Goal: Task Accomplishment & Management: Complete application form

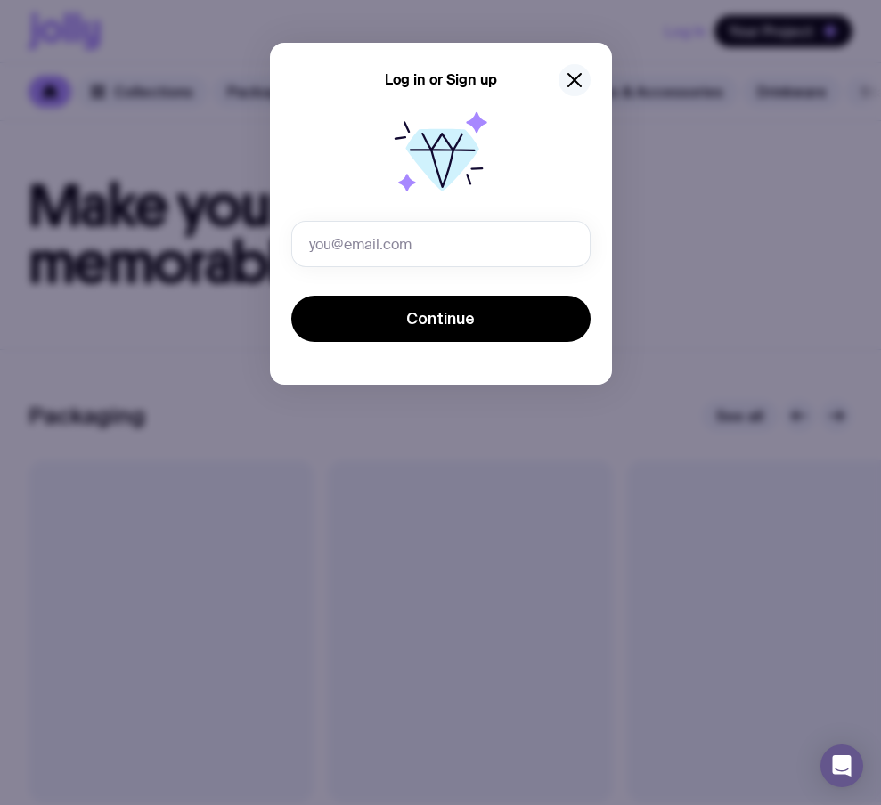
click at [577, 78] on icon "button" at bounding box center [574, 79] width 21 height 21
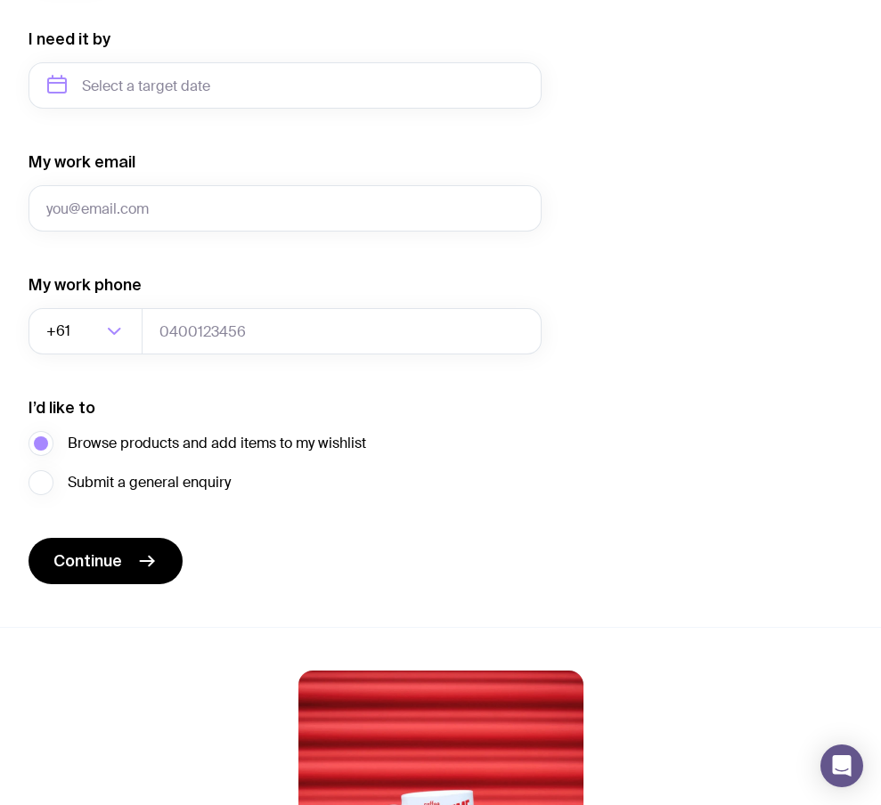
scroll to position [1059, 0]
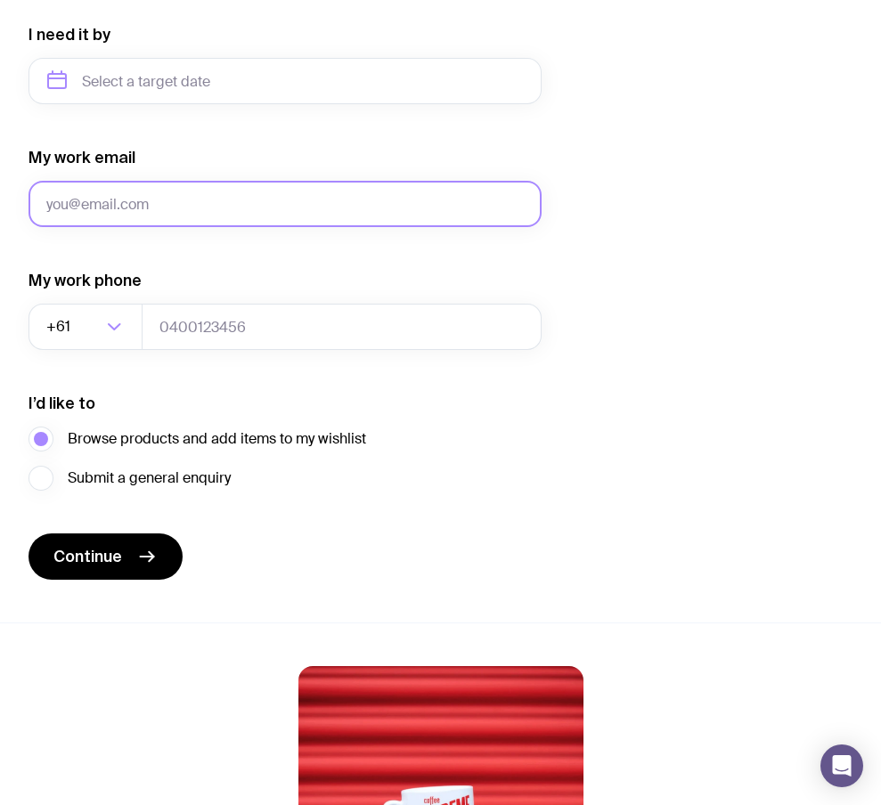
click at [313, 206] on input "My work email" at bounding box center [284, 204] width 513 height 46
type input "[EMAIL_ADDRESS][DOMAIN_NAME]"
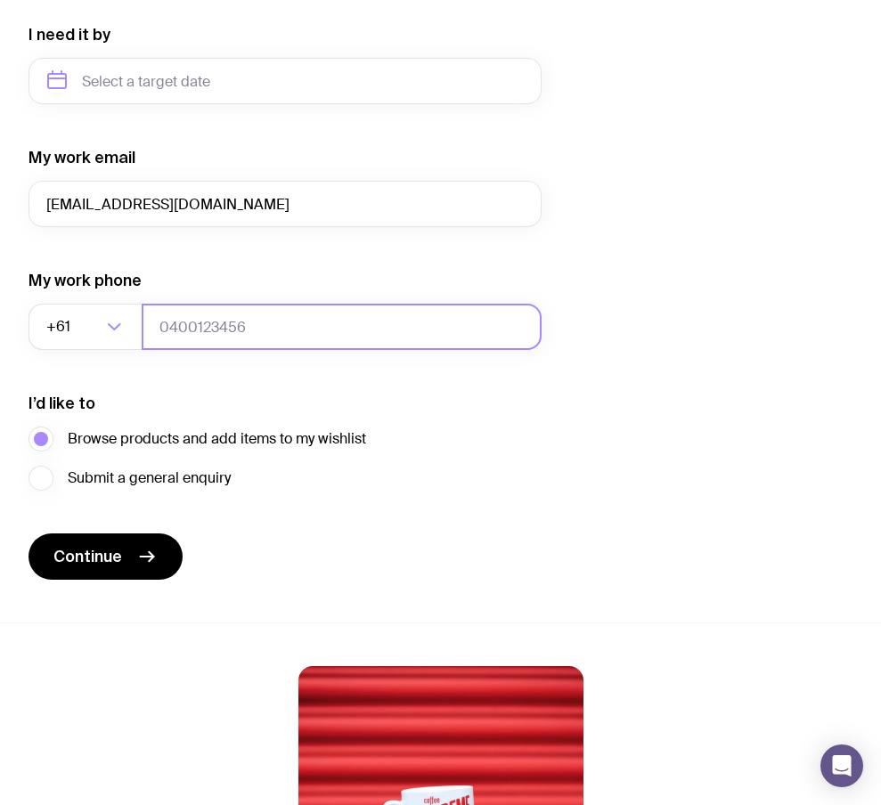
click at [200, 322] on input "tel" at bounding box center [342, 327] width 400 height 46
type input "0"
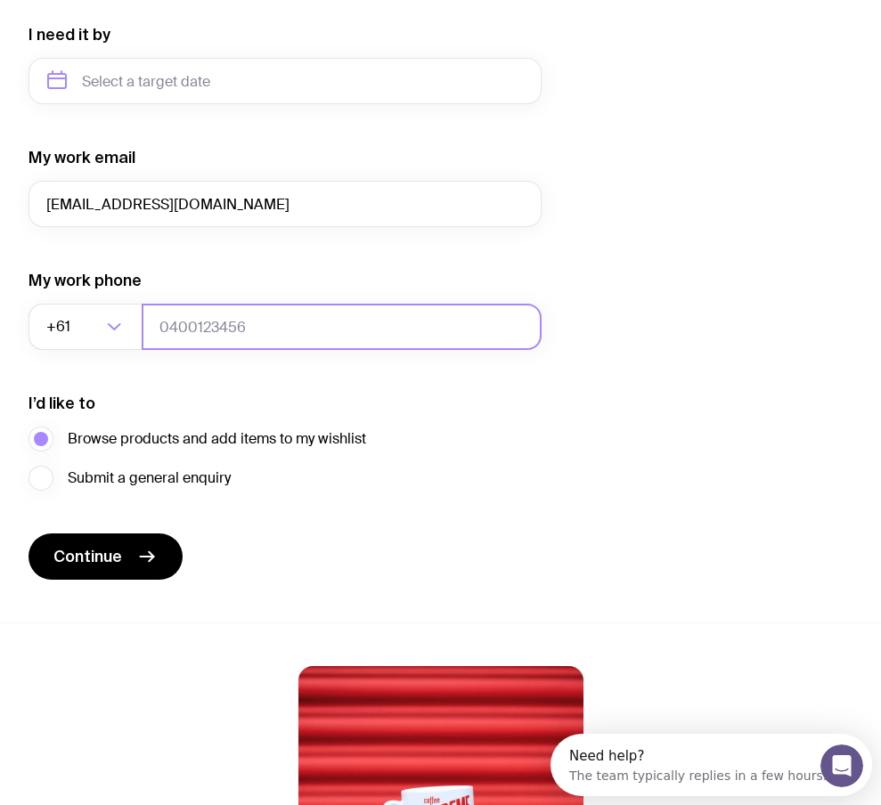
scroll to position [0, 0]
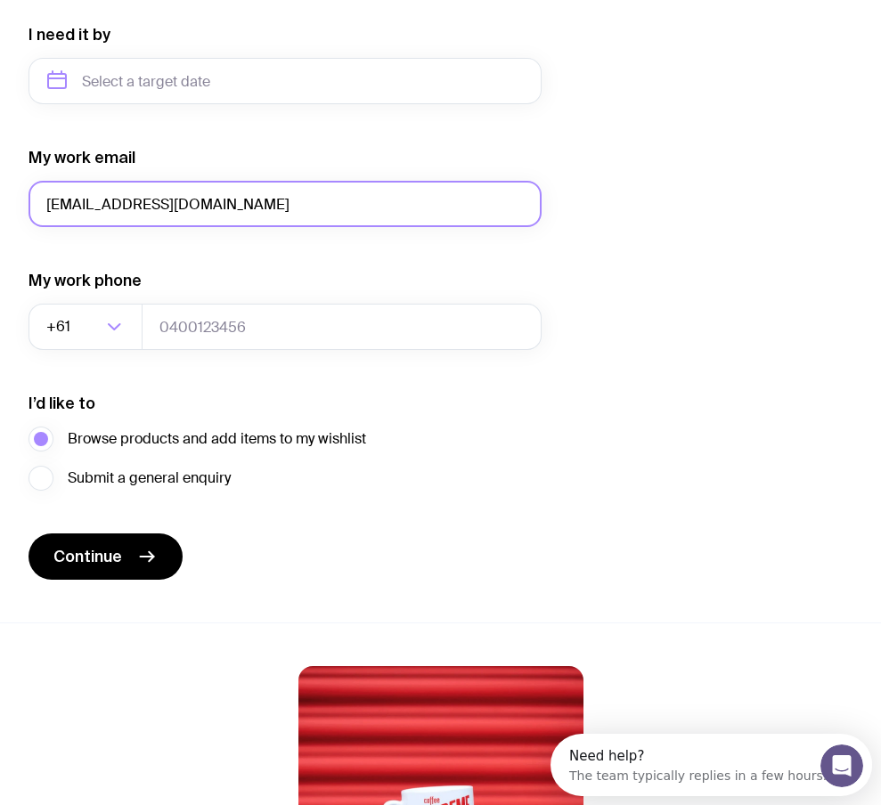
drag, startPoint x: 231, startPoint y: 194, endPoint x: -84, endPoint y: 196, distance: 315.2
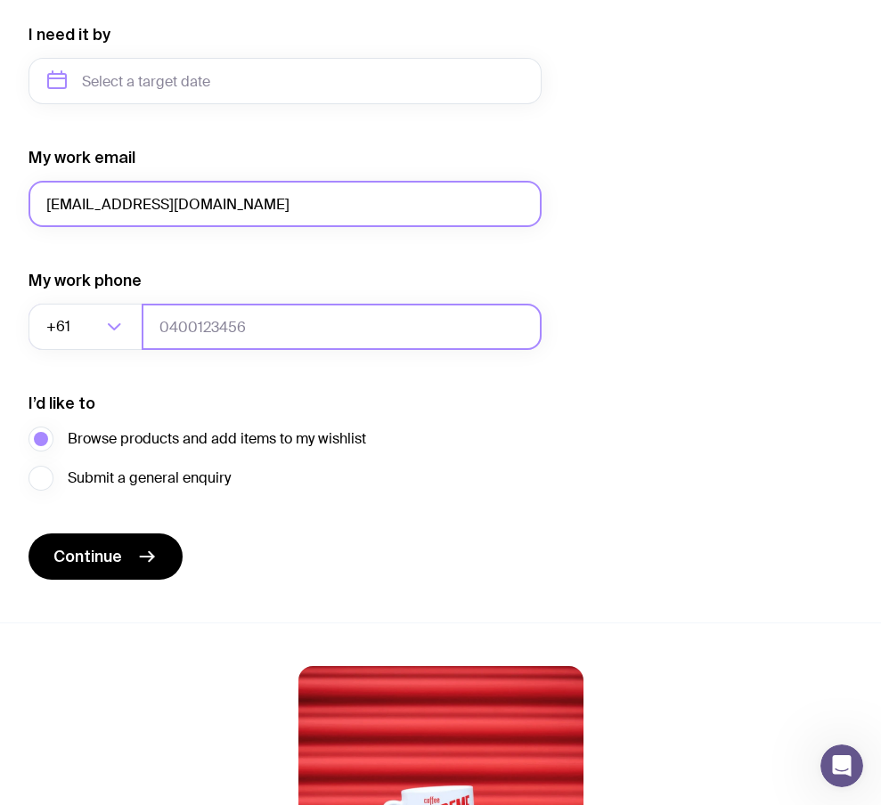
type input "[EMAIL_ADDRESS][DOMAIN_NAME]"
click at [190, 307] on input "tel" at bounding box center [342, 327] width 400 height 46
type input "0664130449"
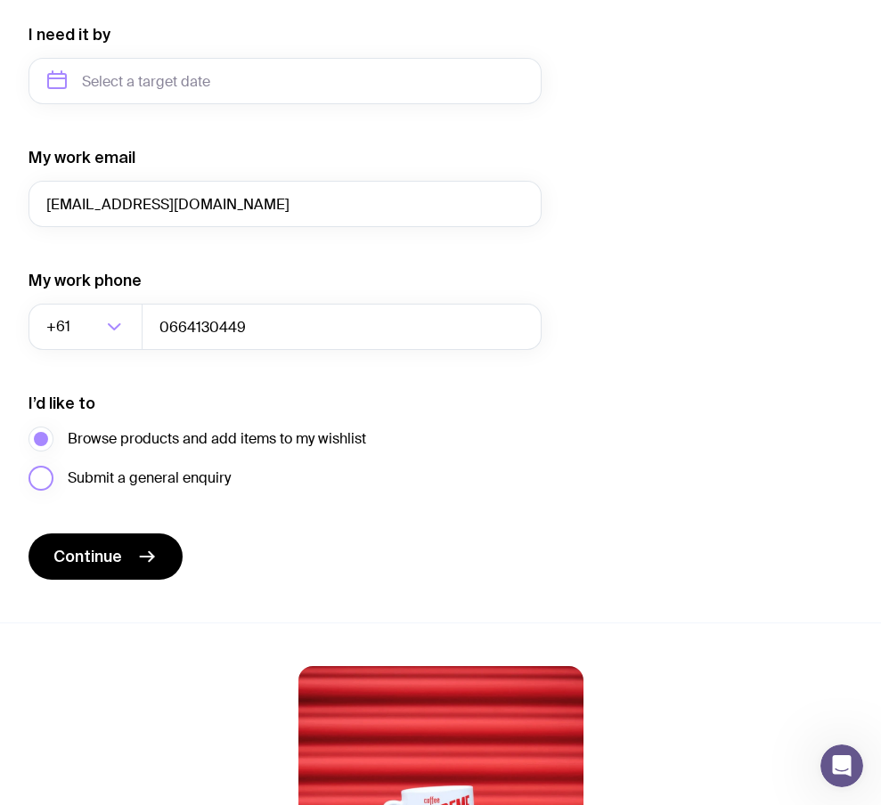
click at [155, 482] on span "Submit a general enquiry" at bounding box center [149, 477] width 163 height 21
click at [0, 0] on input "Submit a general enquiry" at bounding box center [0, 0] width 0 height 0
click at [118, 546] on span "Continue" at bounding box center [87, 556] width 69 height 21
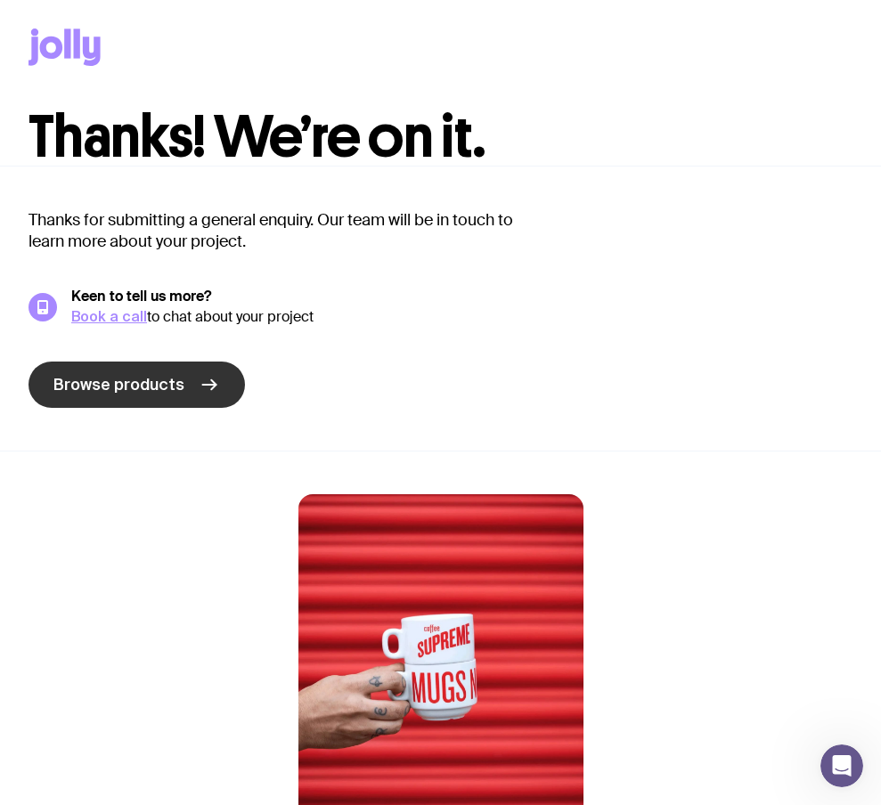
click at [166, 383] on span "Browse products" at bounding box center [118, 384] width 131 height 21
